Goal: Task Accomplishment & Management: Manage account settings

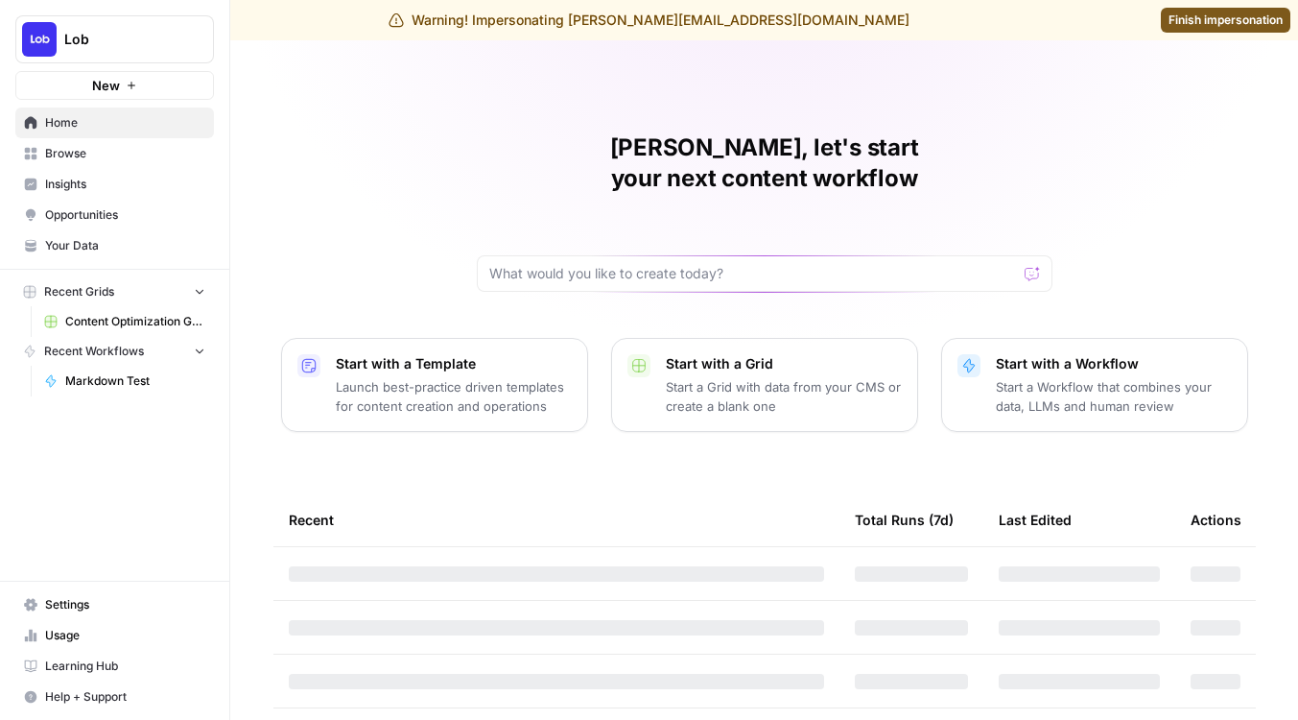
click at [201, 40] on icon "Workspace: Lob" at bounding box center [197, 39] width 19 height 19
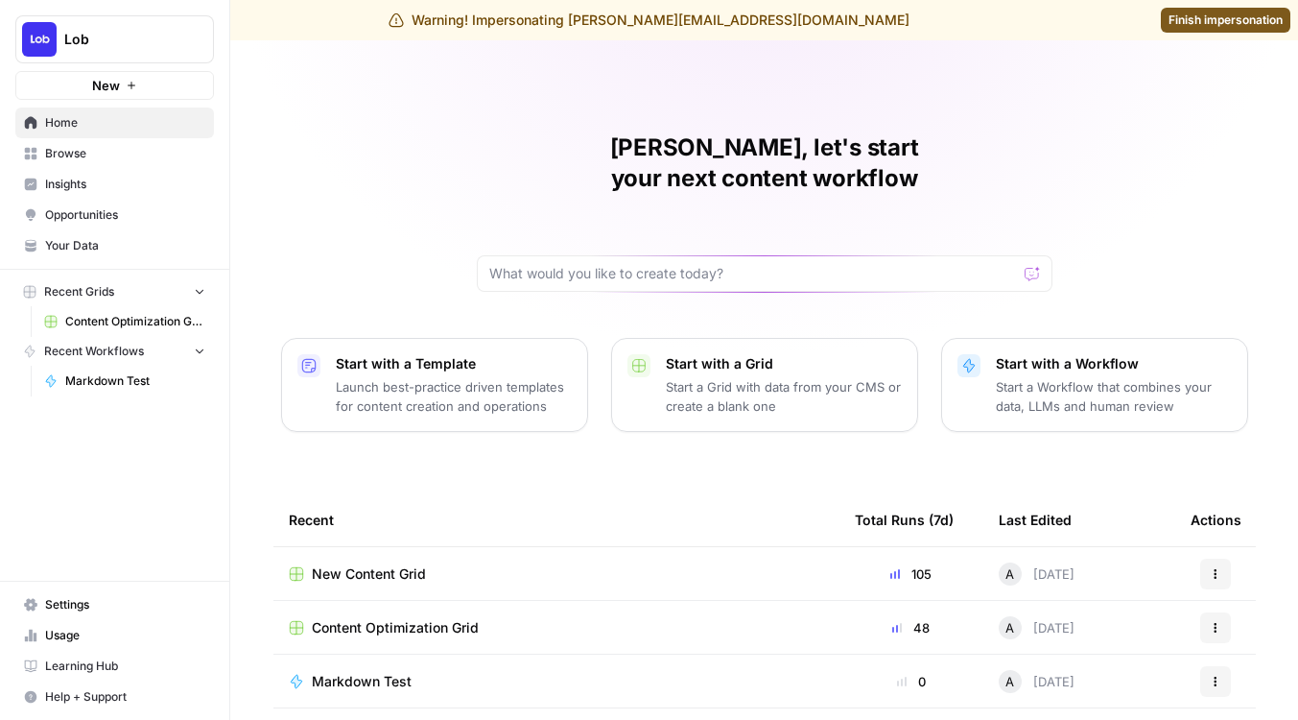
click at [74, 557] on div "Lob New Home Browse Insights Opportunities Your Data Recent Grids Content Optim…" at bounding box center [114, 360] width 229 height 720
click at [74, 602] on span "Settings" at bounding box center [125, 604] width 160 height 17
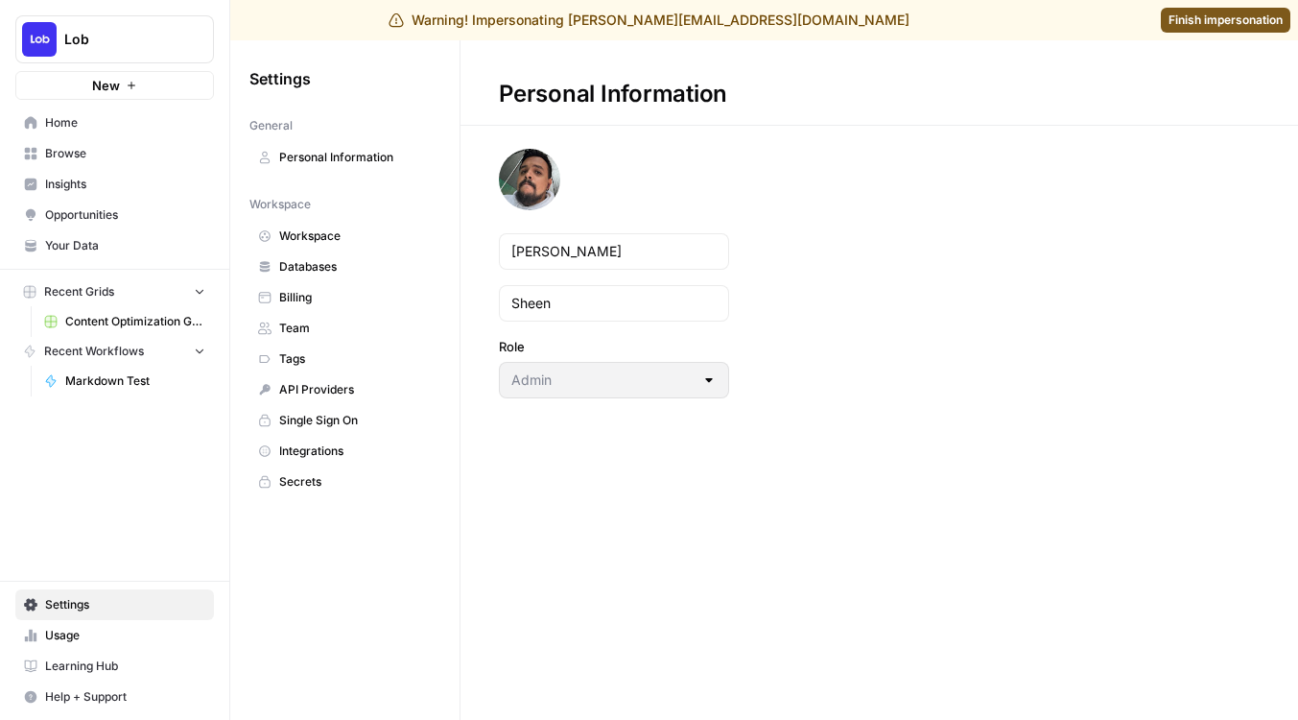
click at [298, 339] on link "Team" at bounding box center [344, 328] width 191 height 31
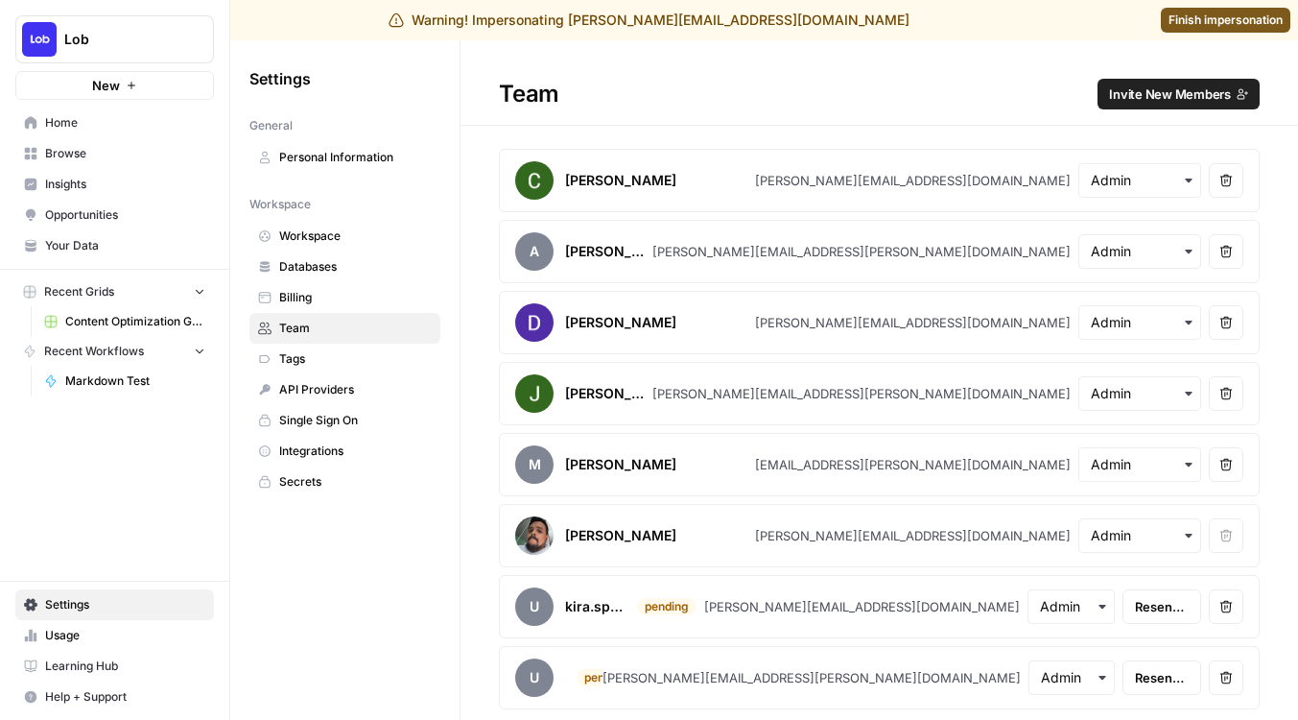
click at [1201, 99] on span "Invite New Members" at bounding box center [1170, 93] width 122 height 19
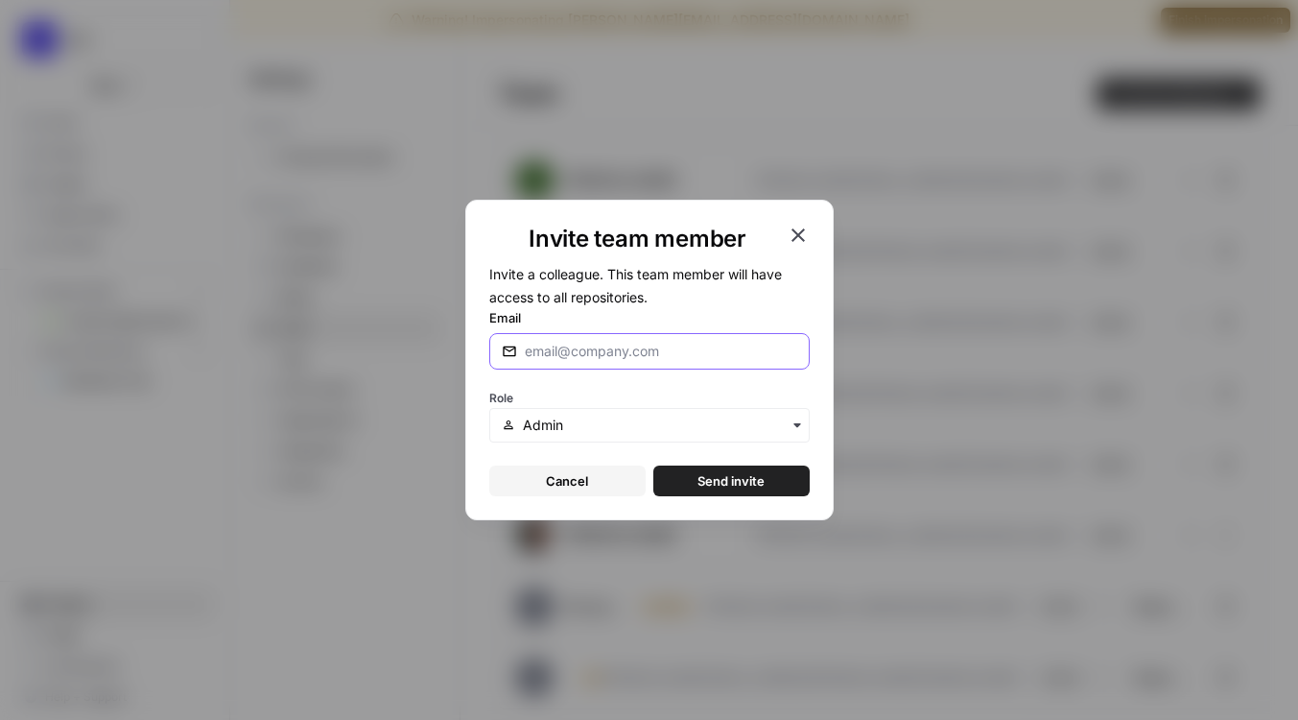
click at [628, 358] on input "Email" at bounding box center [661, 351] width 272 height 19
type input "[PERSON_NAME][EMAIL_ADDRESS][DOMAIN_NAME]"
click at [765, 486] on button "Send invite" at bounding box center [731, 480] width 156 height 31
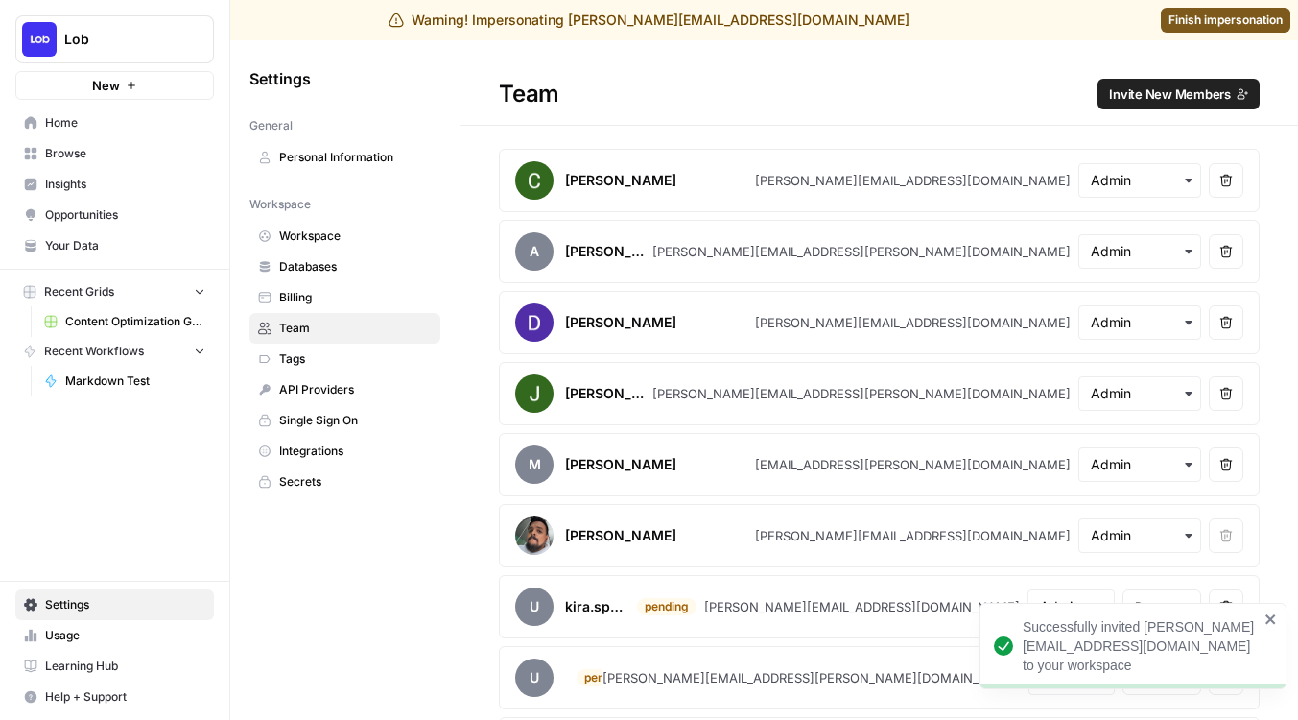
click at [1191, 6] on div "Warning! Impersonating [PERSON_NAME][EMAIL_ADDRESS][DOMAIN_NAME] Finish imperso…" at bounding box center [649, 20] width 1298 height 40
click at [1191, 10] on link "Finish impersonation" at bounding box center [1226, 20] width 130 height 25
